Goal: Transaction & Acquisition: Purchase product/service

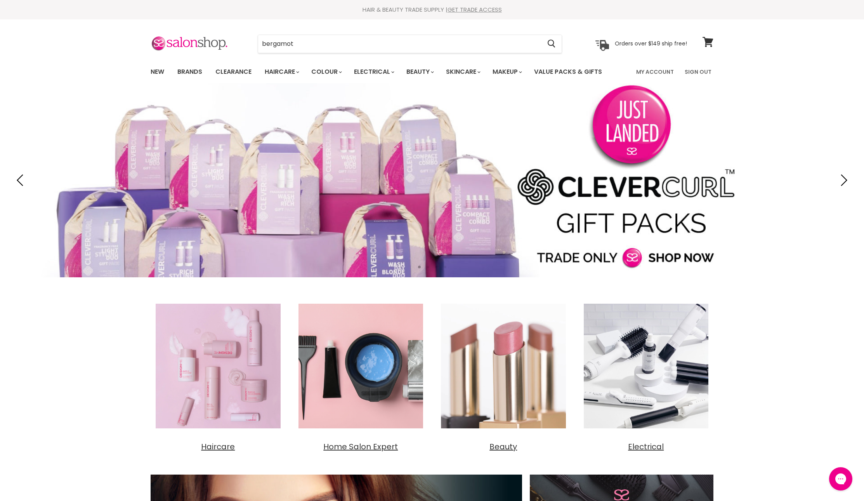
type input "bergamot"
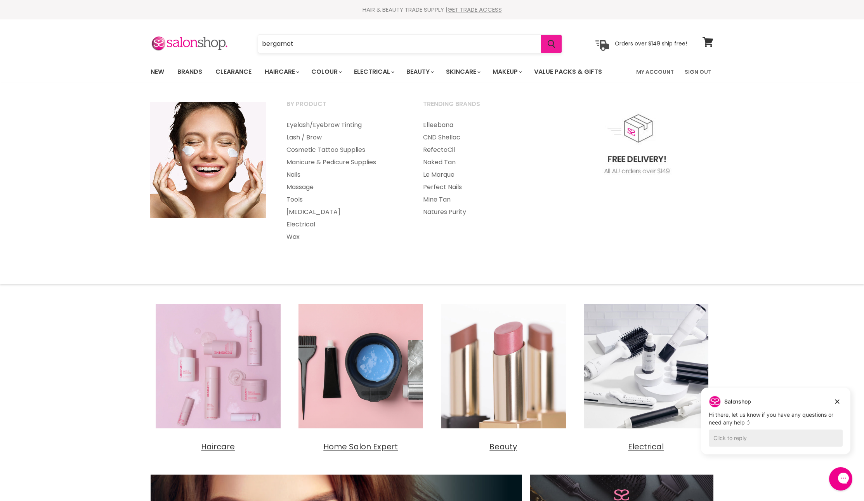
click at [548, 42] on icon "Search" at bounding box center [552, 44] width 8 height 8
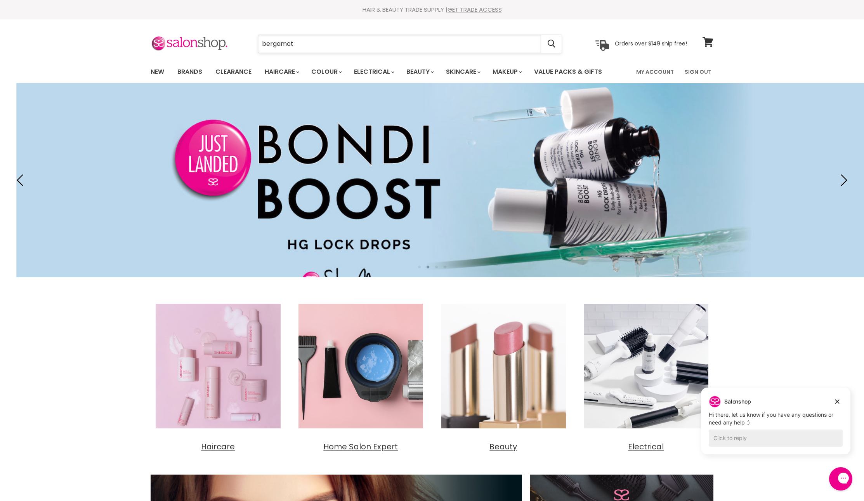
click at [286, 50] on input "bergamot" at bounding box center [399, 44] width 283 height 18
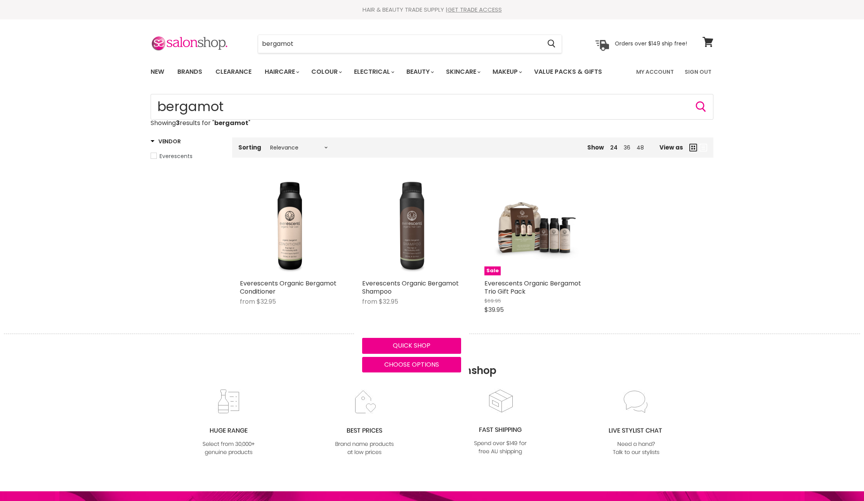
click at [403, 223] on figure "Main content" at bounding box center [411, 225] width 99 height 99
